Goal: Information Seeking & Learning: Learn about a topic

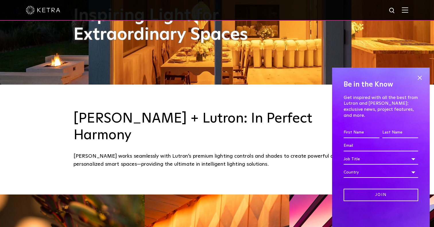
scroll to position [221, 0]
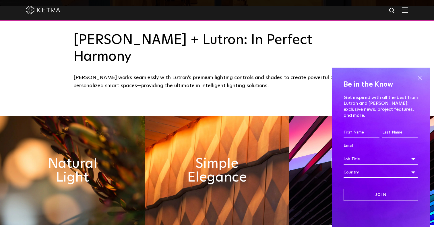
click at [419, 82] on span at bounding box center [420, 77] width 9 height 9
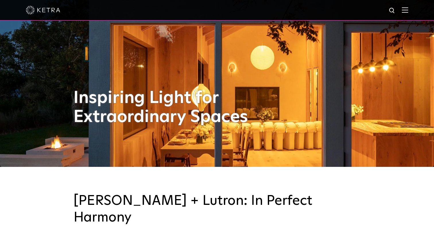
scroll to position [0, 0]
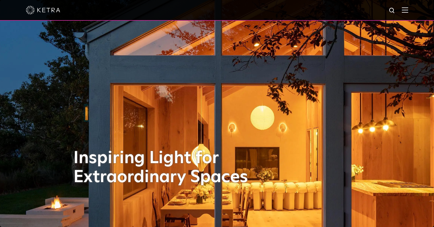
click at [408, 10] on img at bounding box center [405, 9] width 6 height 5
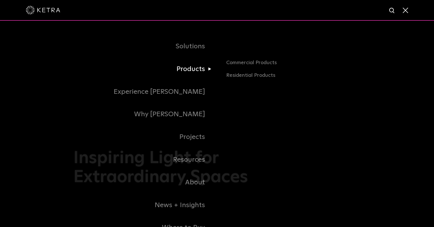
click at [191, 71] on link "Products" at bounding box center [146, 69] width 144 height 23
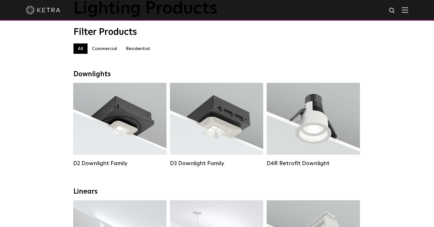
scroll to position [48, 0]
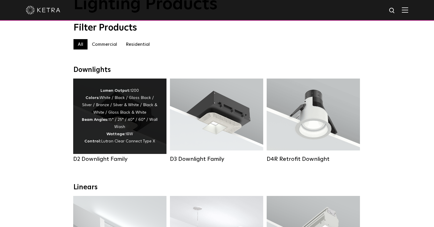
click at [103, 106] on div "Lumen Output: 1200 Colors: White / Black / Gloss Black / Silver / Bronze / Silv…" at bounding box center [120, 116] width 76 height 58
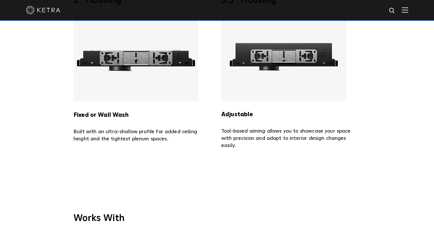
scroll to position [1216, 0]
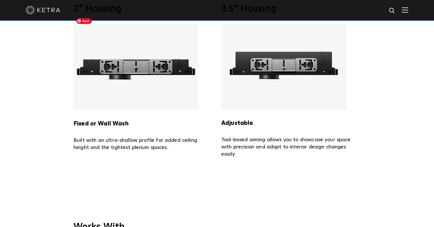
click at [127, 88] on img at bounding box center [136, 67] width 125 height 86
click at [113, 123] on div "Fixed or Wall Wash Built with an ultra-shallow profile for added ceiling height…" at bounding box center [143, 88] width 139 height 128
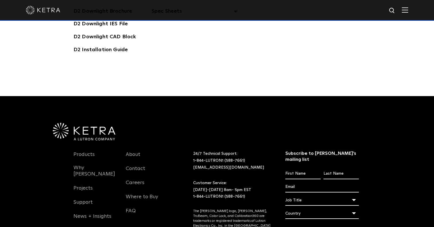
scroll to position [1616, 0]
